Goal: Information Seeking & Learning: Learn about a topic

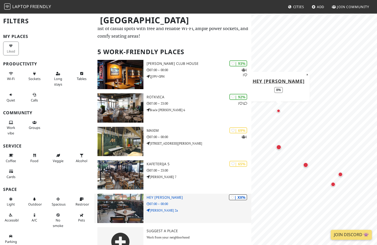
scroll to position [33, 0]
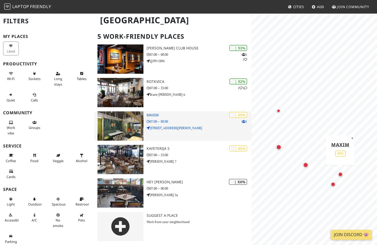
click at [130, 123] on img at bounding box center [120, 125] width 46 height 29
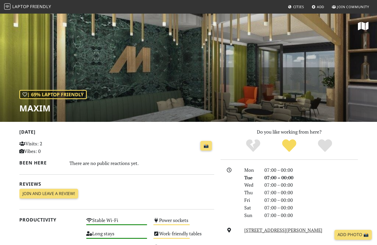
click at [281, 86] on div "| 69% Laptop Friendly Maxim" at bounding box center [188, 67] width 377 height 109
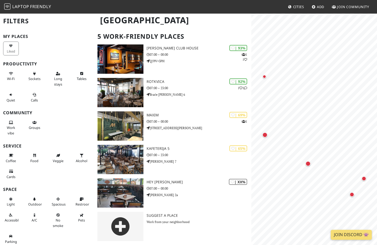
scroll to position [2, 0]
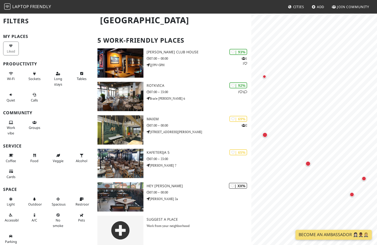
scroll to position [33, 0]
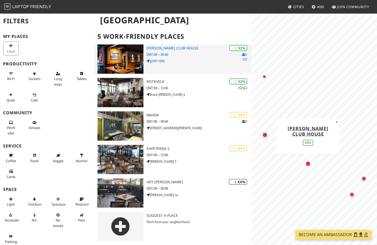
click at [121, 61] on img at bounding box center [120, 58] width 46 height 29
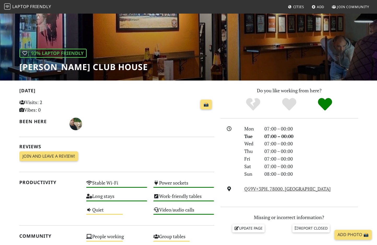
scroll to position [43, 0]
